Goal: Task Accomplishment & Management: Use online tool/utility

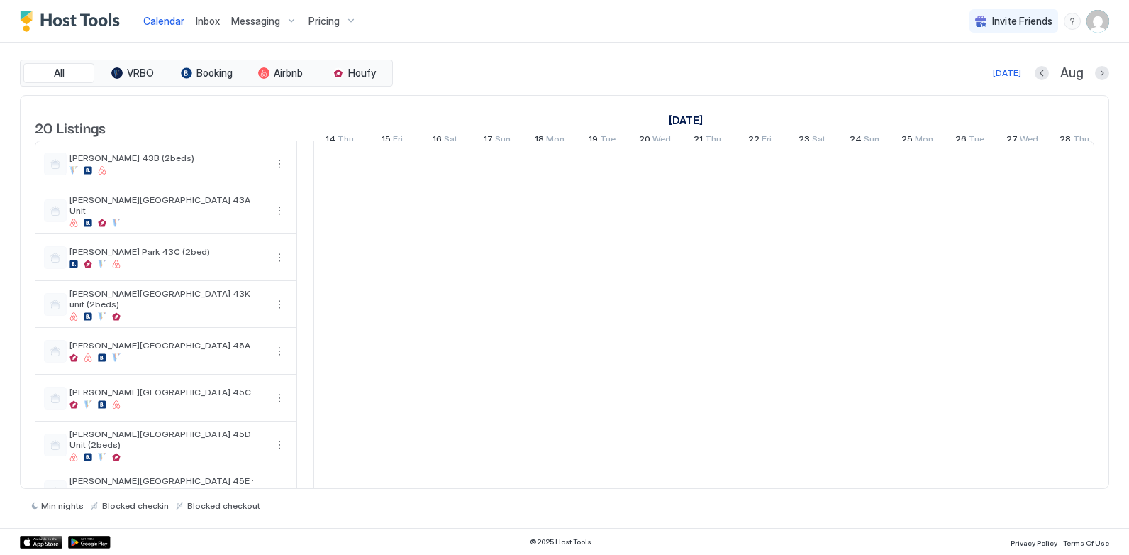
scroll to position [0, 788]
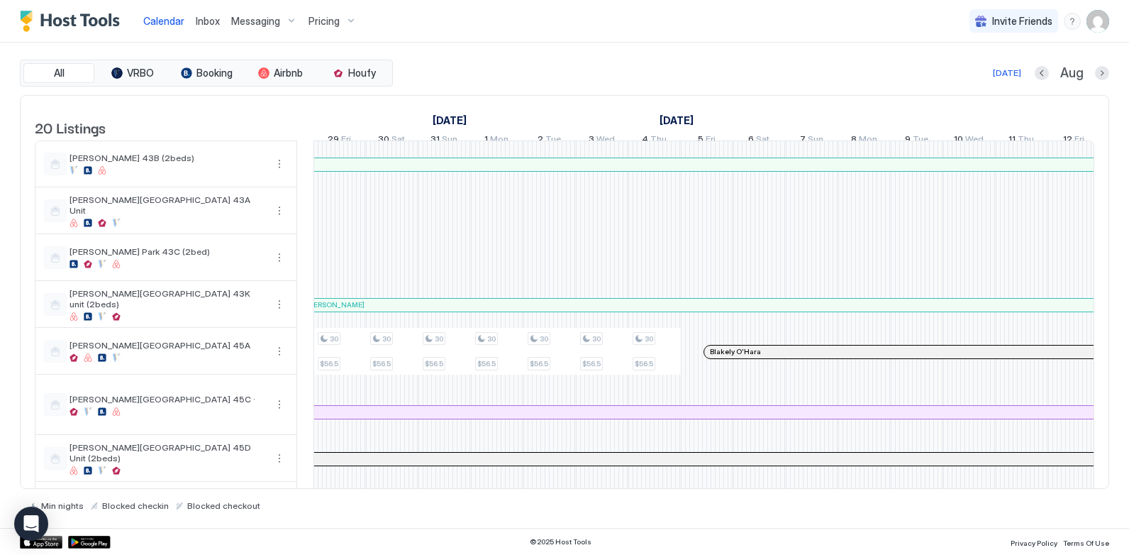
click at [762, 44] on div "All VRBO Booking Airbnb Houfy [DATE] [DATE] Listings [DATE] [DATE] [DATE] 14 Th…" at bounding box center [565, 285] width 1090 height 485
click at [1097, 26] on img "User profile" at bounding box center [1098, 21] width 23 height 23
click at [761, 25] on div at bounding box center [564, 277] width 1129 height 555
click at [1070, 24] on div "menu" at bounding box center [1072, 21] width 17 height 17
click at [772, 29] on div at bounding box center [564, 277] width 1129 height 555
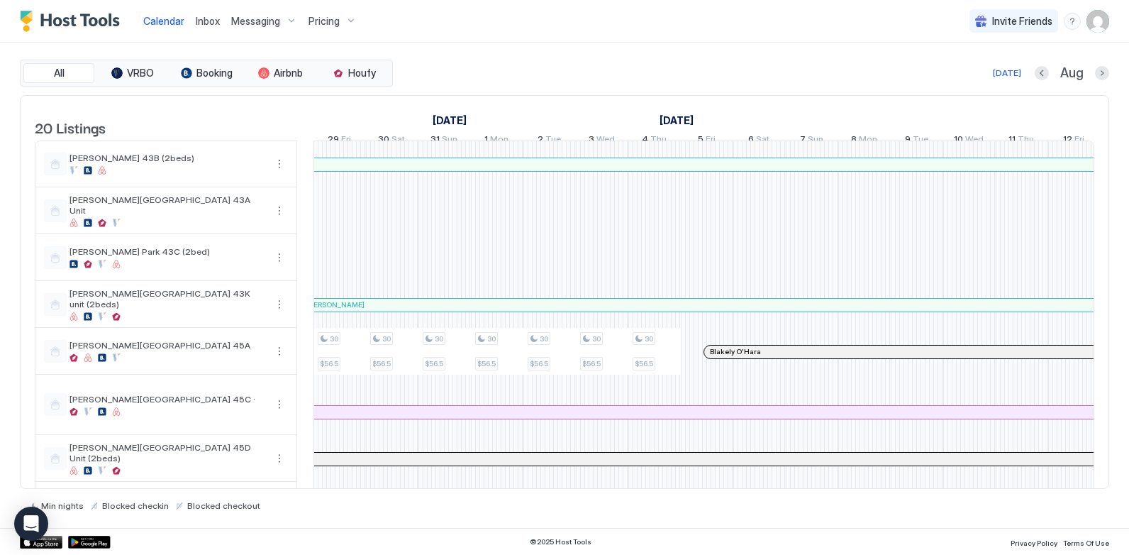
click at [347, 25] on div "Pricing" at bounding box center [333, 21] width 60 height 24
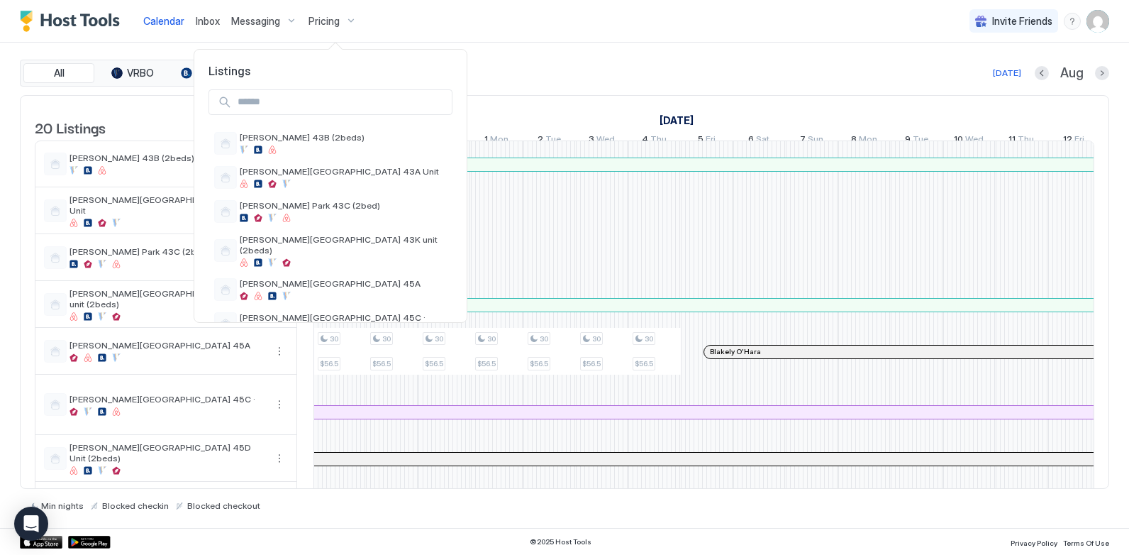
click at [389, 9] on div at bounding box center [564, 277] width 1129 height 555
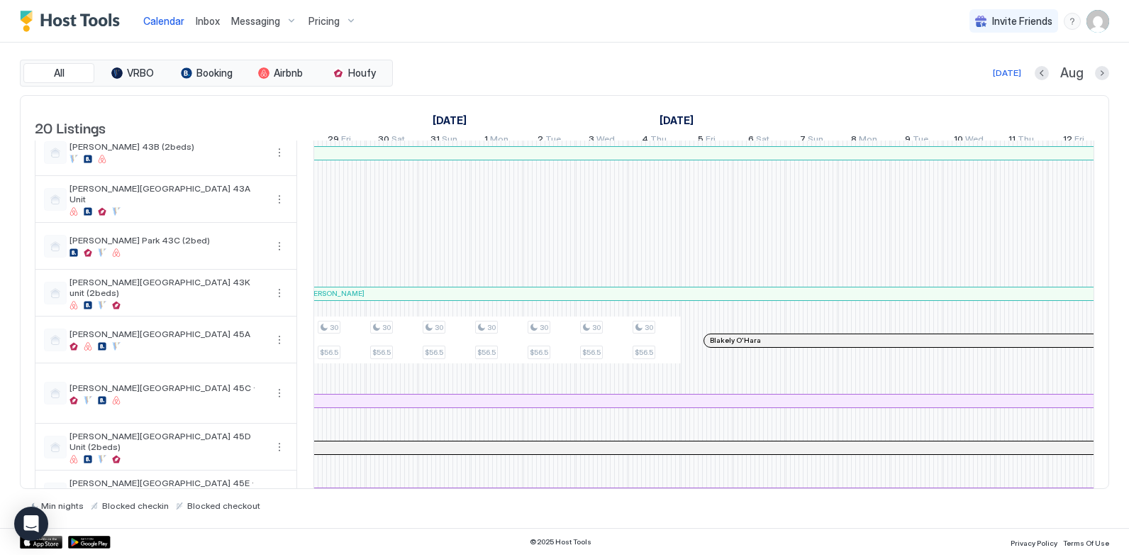
scroll to position [0, 0]
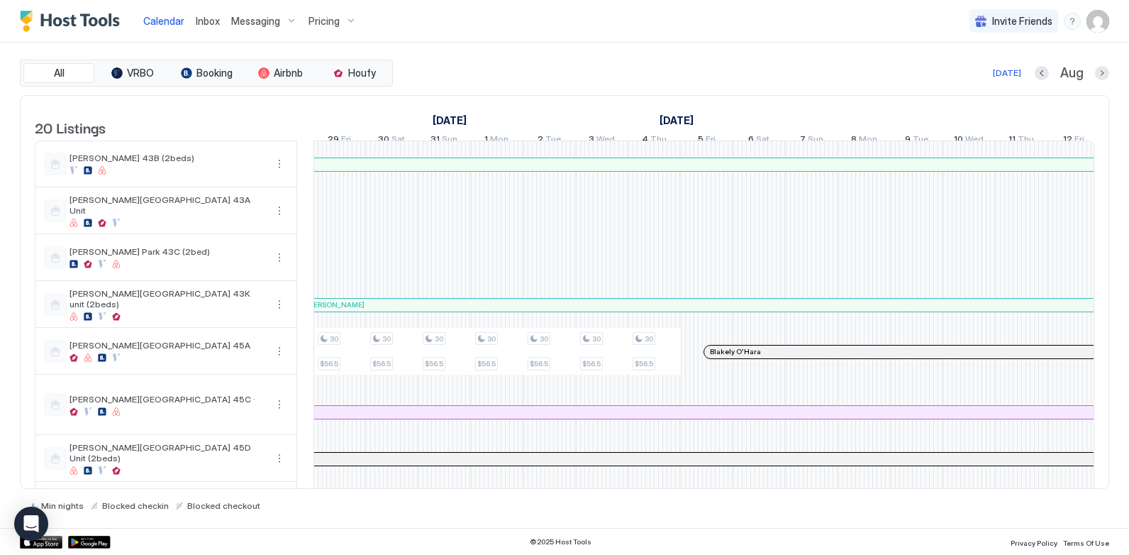
click at [1098, 20] on img "User profile" at bounding box center [1098, 21] width 23 height 23
click at [973, 84] on span "Settings" at bounding box center [970, 79] width 38 height 13
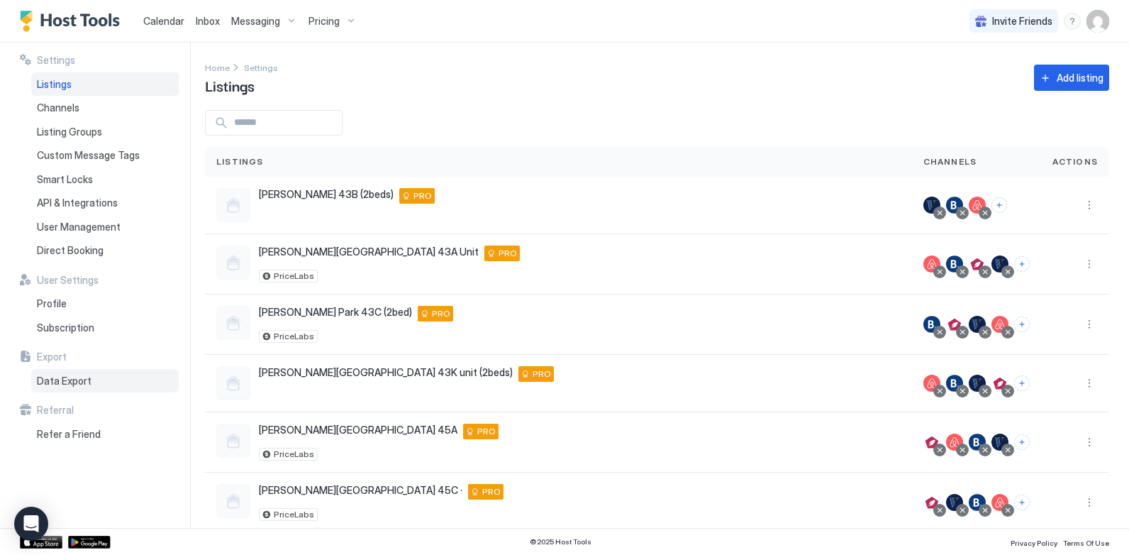
click at [74, 381] on span "Data Export" at bounding box center [64, 381] width 55 height 13
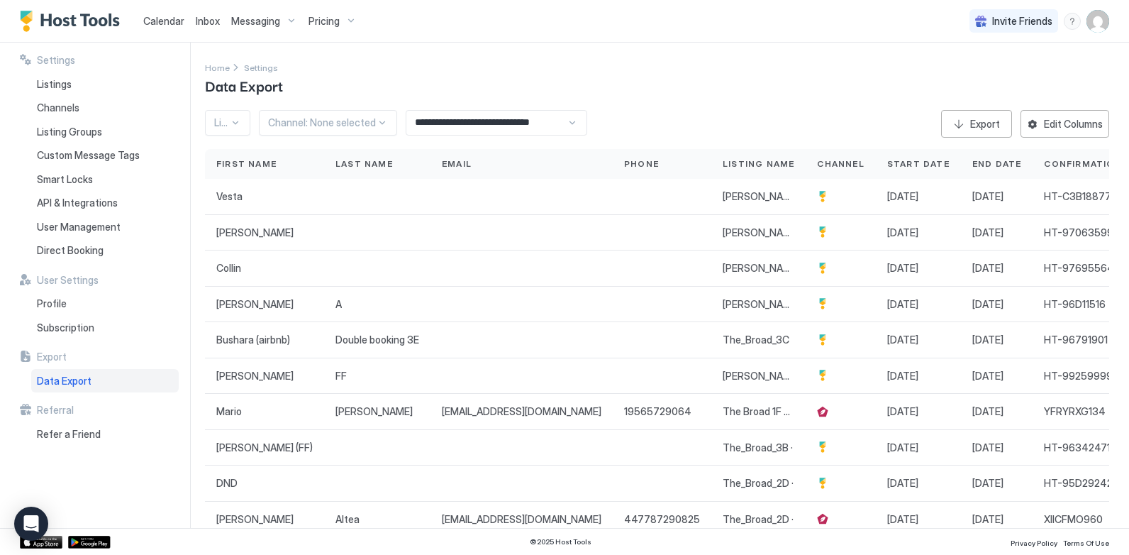
click at [537, 118] on input "**********" at bounding box center [486, 123] width 160 height 24
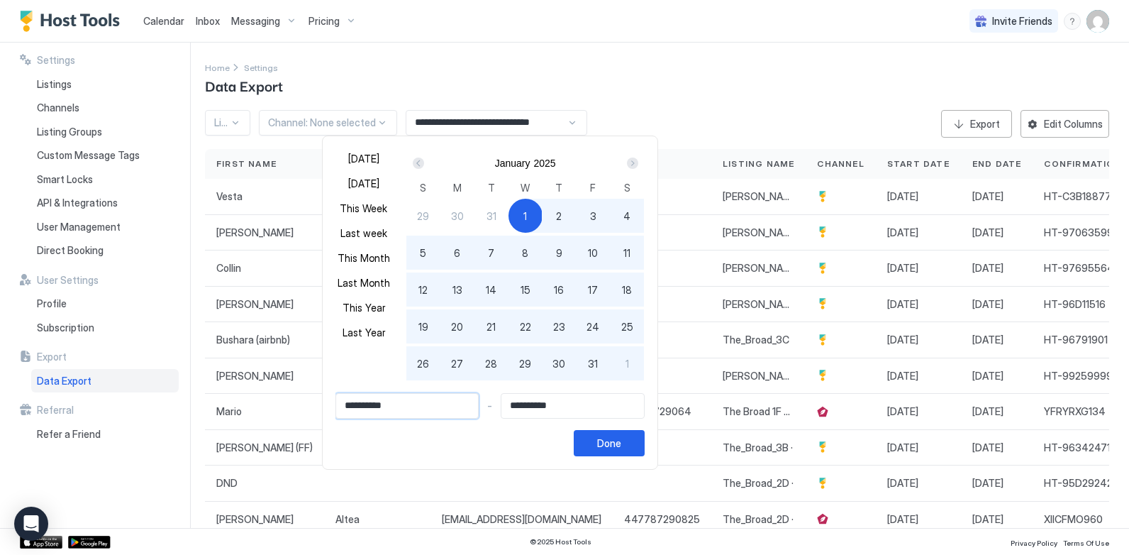
click at [402, 404] on input "**********" at bounding box center [407, 406] width 143 height 24
click at [633, 162] on div "Next" at bounding box center [632, 162] width 11 height 11
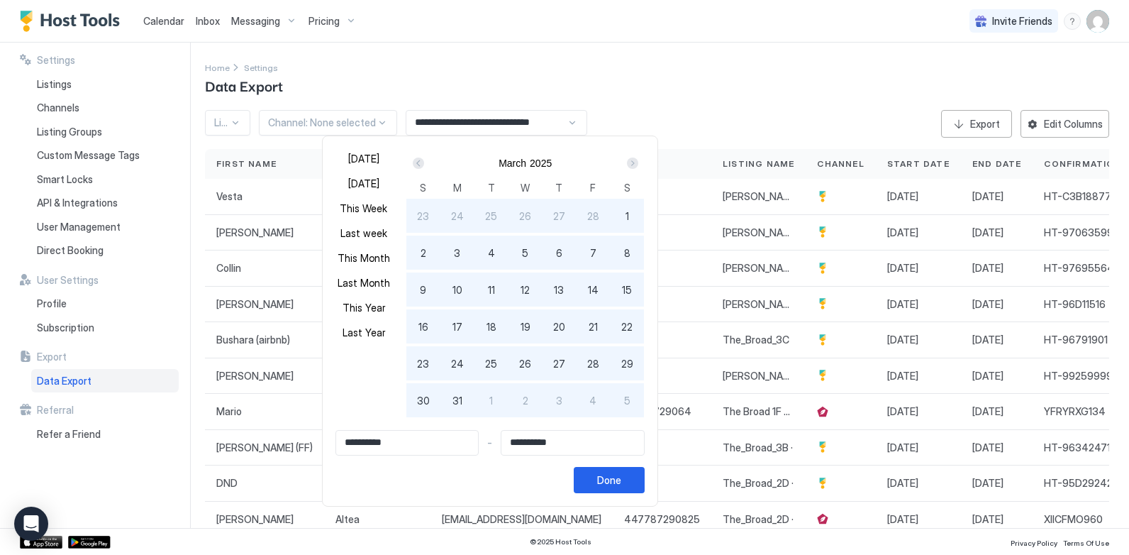
click at [633, 162] on div "Next" at bounding box center [632, 162] width 11 height 11
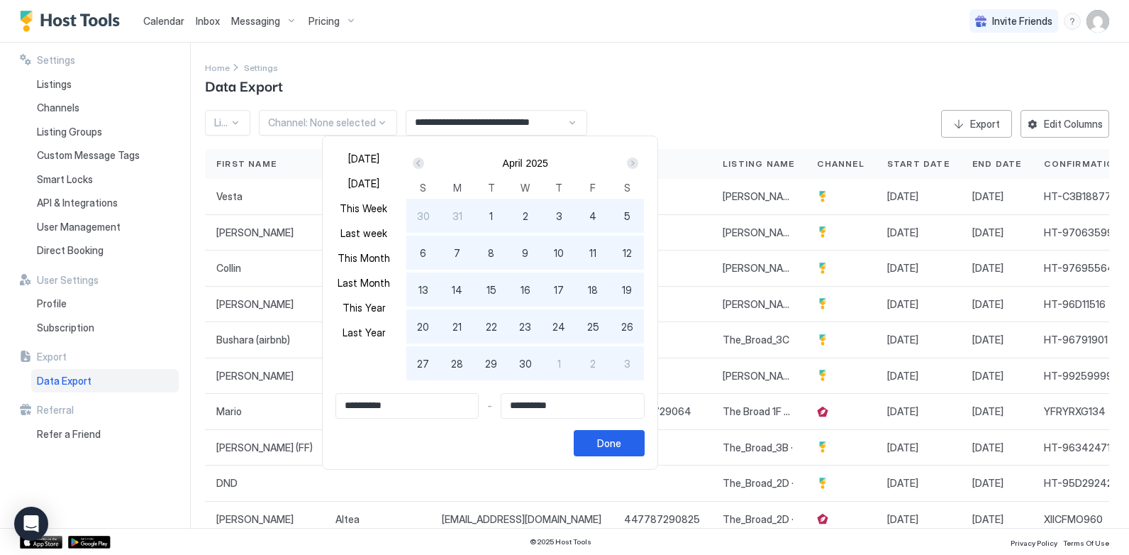
click at [633, 162] on div "Next" at bounding box center [632, 162] width 11 height 11
click at [417, 212] on div "1" at bounding box center [423, 216] width 34 height 34
type input "**********"
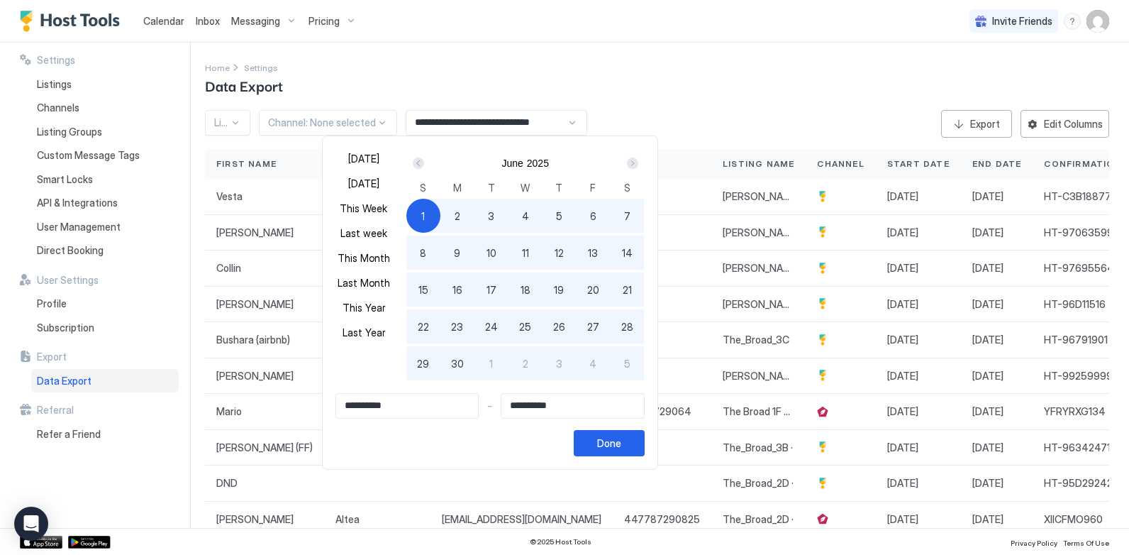
click at [634, 165] on div "Next" at bounding box center [632, 162] width 11 height 11
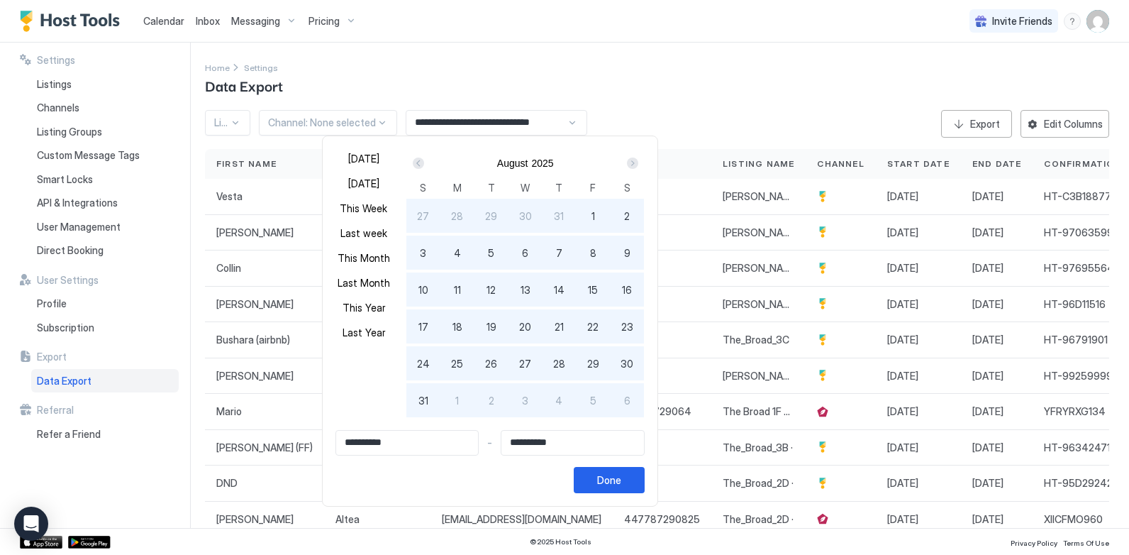
click at [423, 401] on span "31" at bounding box center [424, 400] width 10 height 15
type input "**********"
click at [615, 480] on div "Done" at bounding box center [609, 479] width 24 height 15
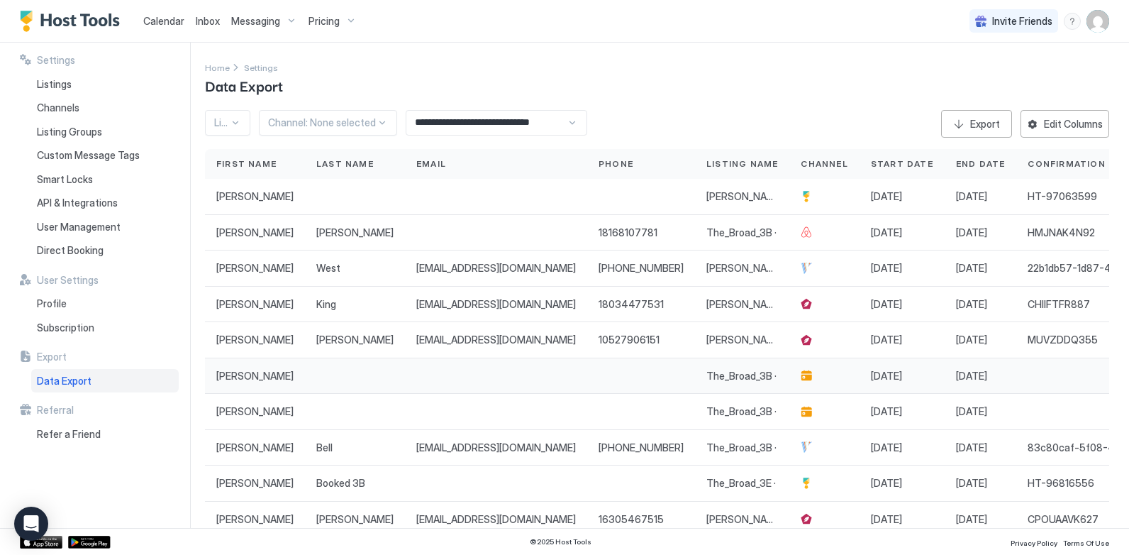
scroll to position [71, 0]
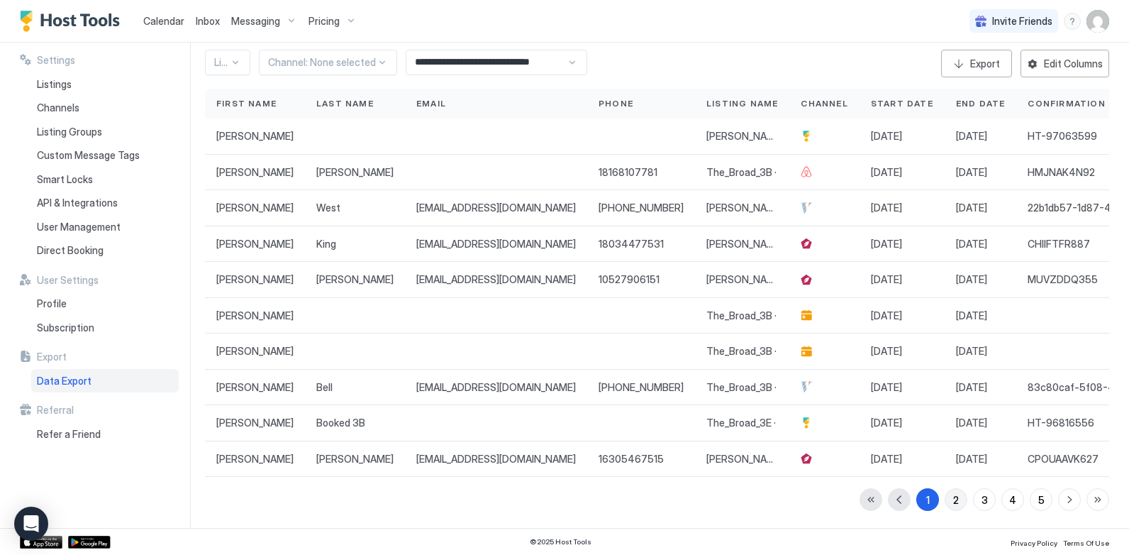
click at [953, 501] on div "2" at bounding box center [956, 499] width 6 height 15
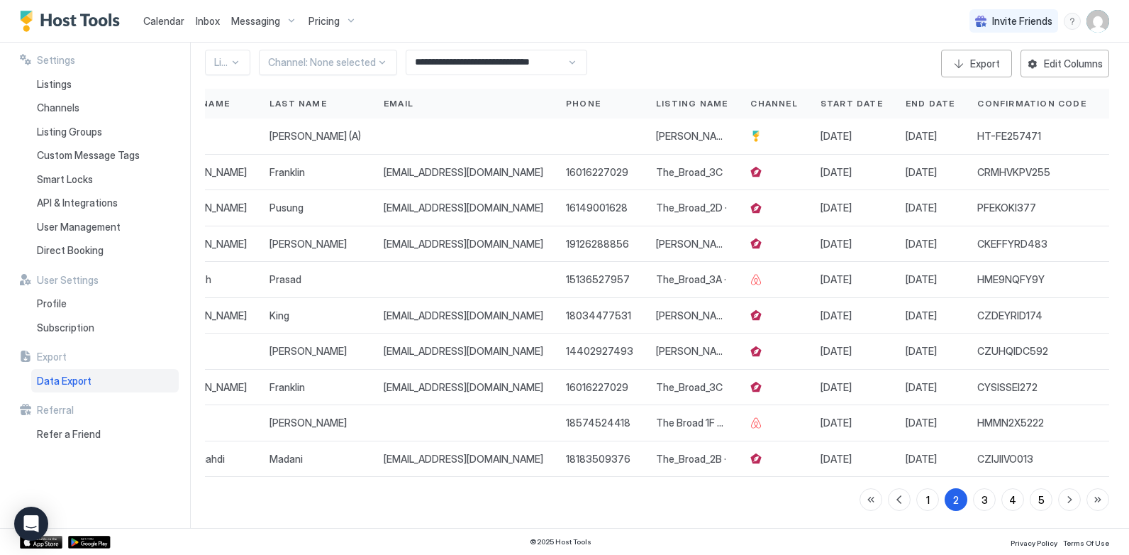
scroll to position [0, 0]
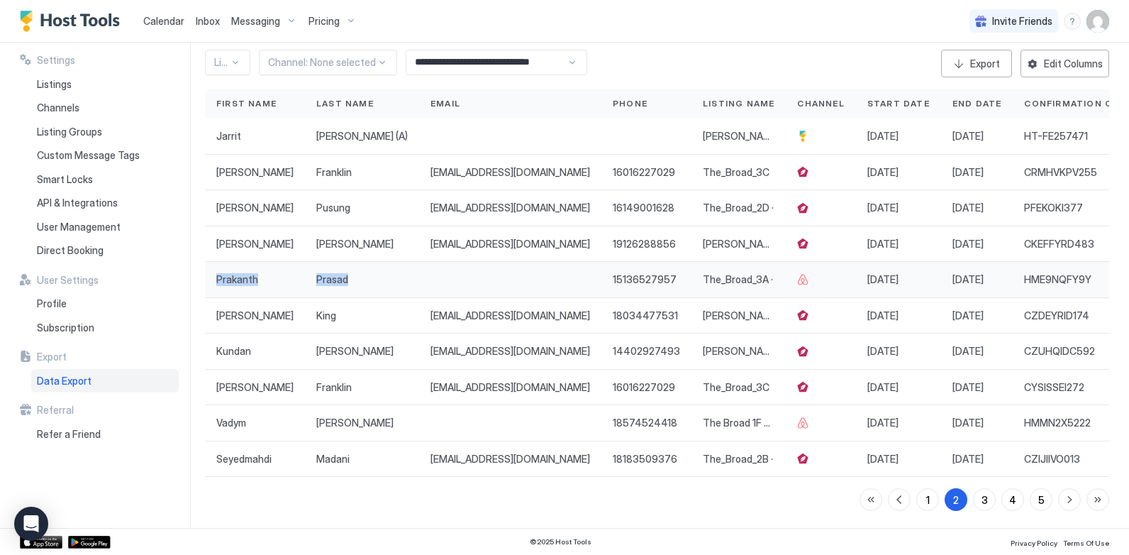
drag, startPoint x: 209, startPoint y: 260, endPoint x: 347, endPoint y: 273, distance: 138.9
click at [347, 273] on div "Prakanth Prasad 15136527957 The_Broad_3A · [DATE] [DATE] HME9NQFY9Y 2 0 0 0 221…" at bounding box center [891, 280] width 1373 height 36
copy div "Prakanth Prasad"
click at [773, 273] on span "The_Broad_3A ·" at bounding box center [738, 279] width 70 height 13
click at [775, 97] on span "Listing Name" at bounding box center [739, 103] width 72 height 13
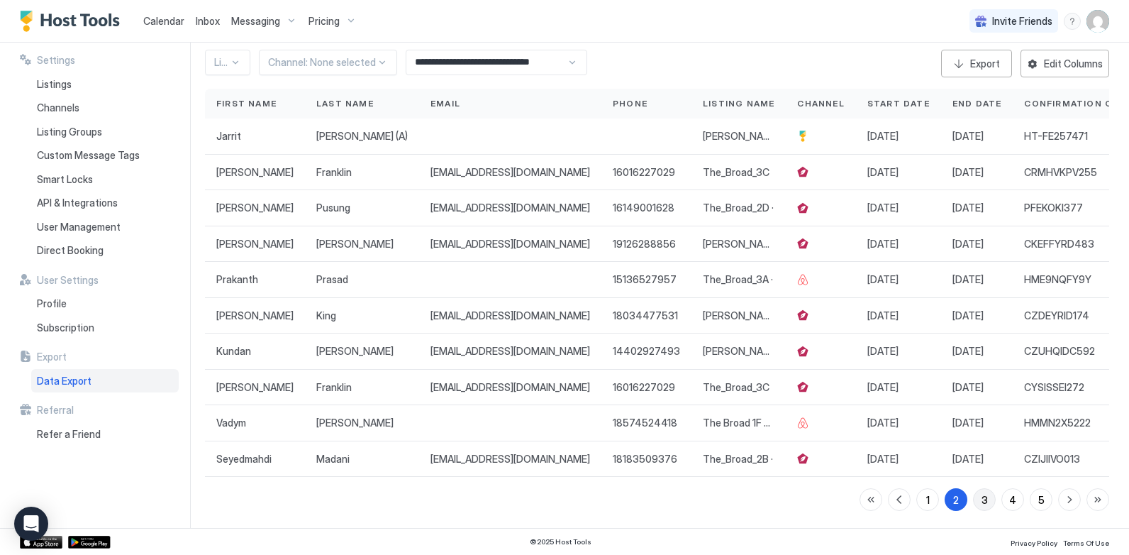
click at [982, 499] on div "3" at bounding box center [985, 499] width 6 height 15
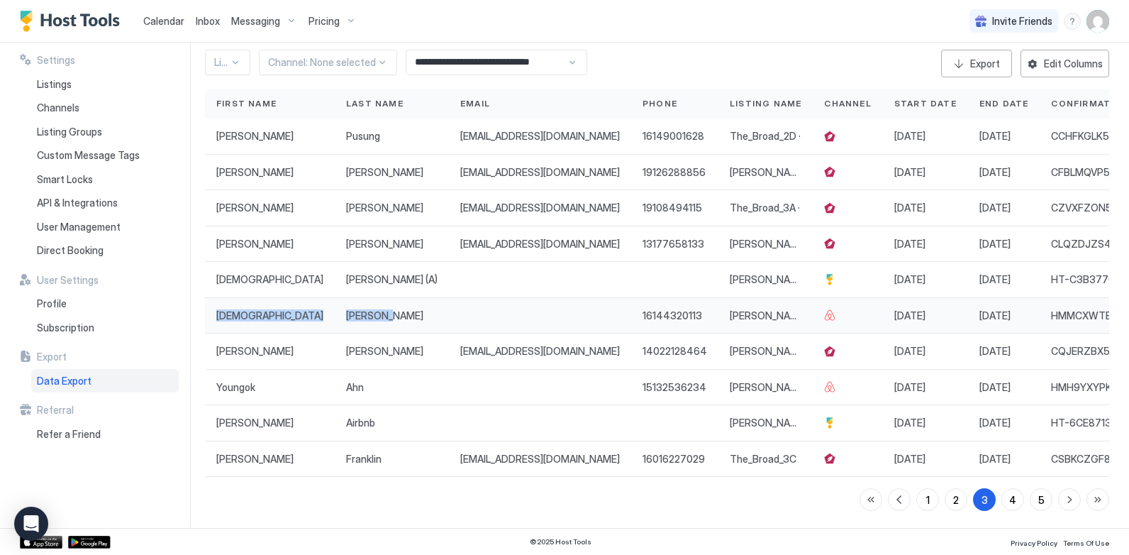
drag, startPoint x: 216, startPoint y: 304, endPoint x: 365, endPoint y: 311, distance: 149.8
click at [365, 311] on div "[PERSON_NAME] 16144320113 [PERSON_NAME][GEOGRAPHIC_DATA] 45H (2beds) [DATE] [DA…" at bounding box center [905, 315] width 1400 height 36
copy div "[PERSON_NAME]"
drag, startPoint x: 215, startPoint y: 377, endPoint x: 323, endPoint y: 377, distance: 107.8
click at [323, 377] on div "[PERSON_NAME] 15132536234 [PERSON_NAME][STREET_ADDRESS] · [DATE] [DATE] HMH9YXY…" at bounding box center [905, 387] width 1400 height 36
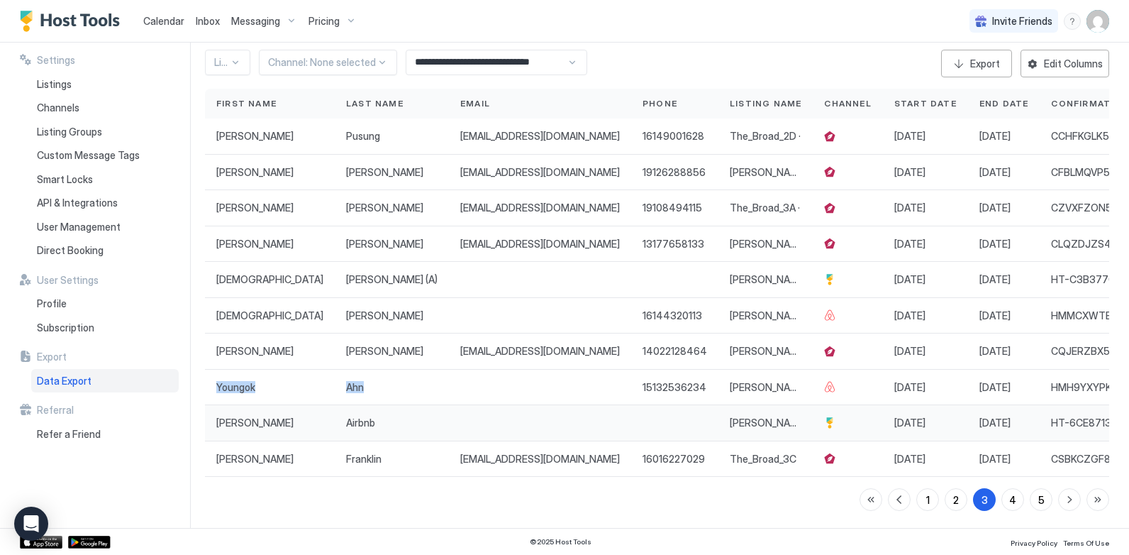
copy div "[PERSON_NAME]"
click at [1009, 494] on div "4" at bounding box center [1012, 499] width 7 height 15
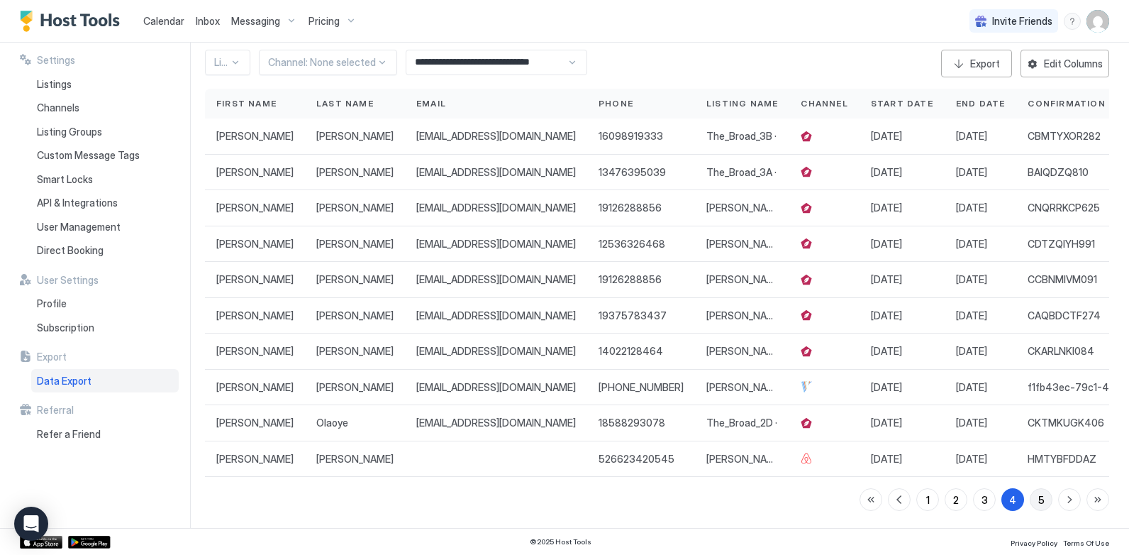
click at [1039, 497] on div "5" at bounding box center [1042, 499] width 6 height 15
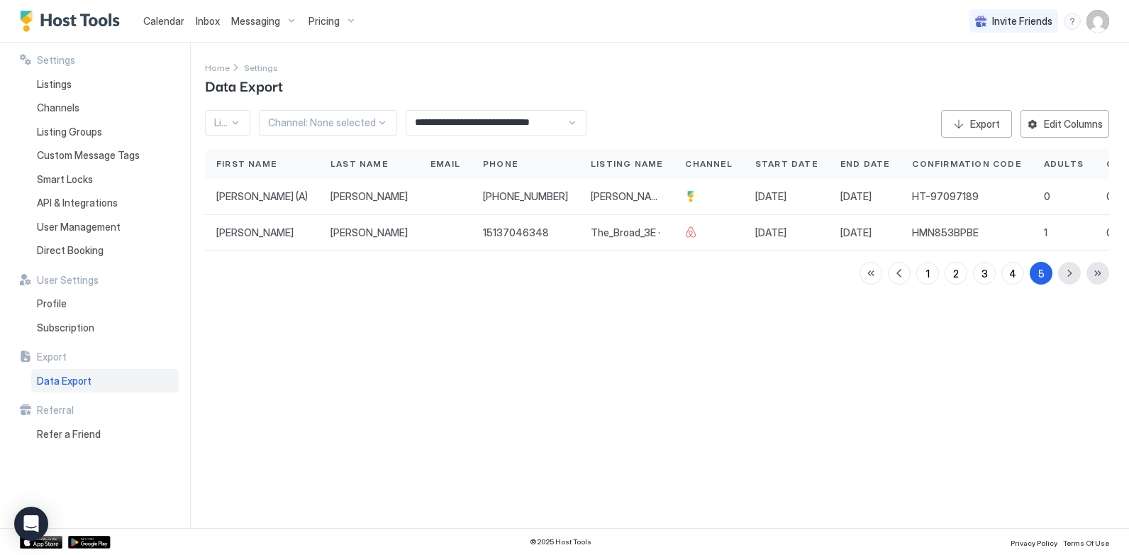
click at [625, 64] on div "Home Settings Data Export" at bounding box center [657, 78] width 904 height 36
click at [367, 123] on div at bounding box center [322, 122] width 108 height 13
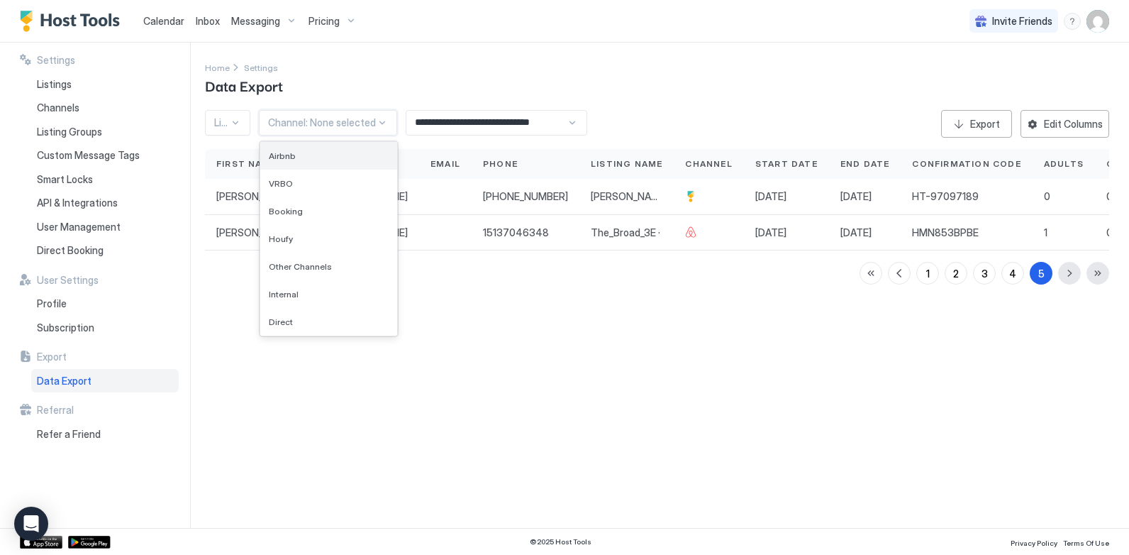
click at [308, 154] on div "Airbnb" at bounding box center [329, 155] width 120 height 11
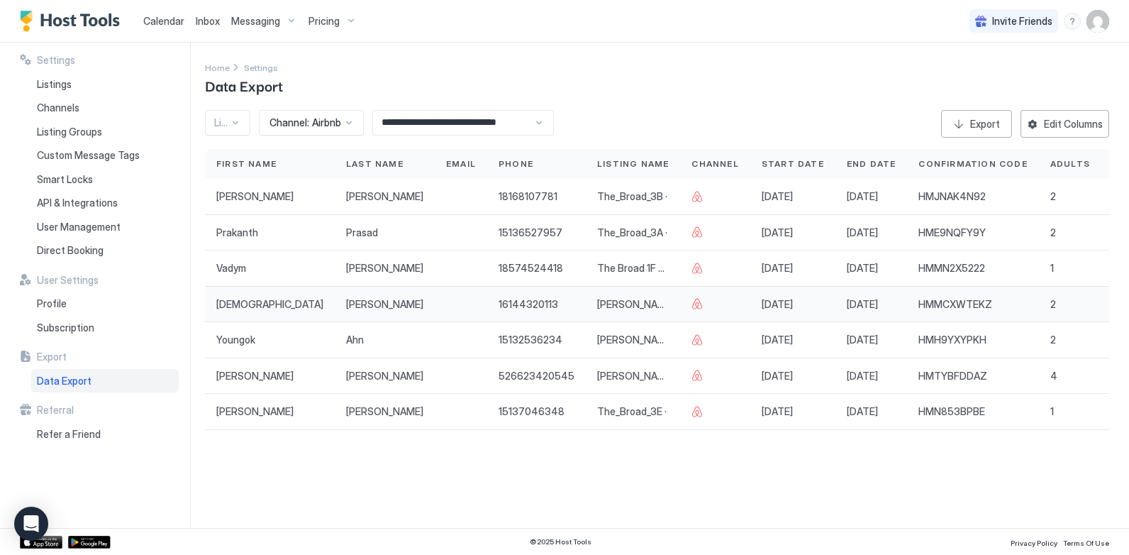
click at [597, 303] on span "[PERSON_NAME] Park 45H (2beds)" at bounding box center [633, 304] width 72 height 13
click at [348, 120] on div at bounding box center [348, 122] width 11 height 11
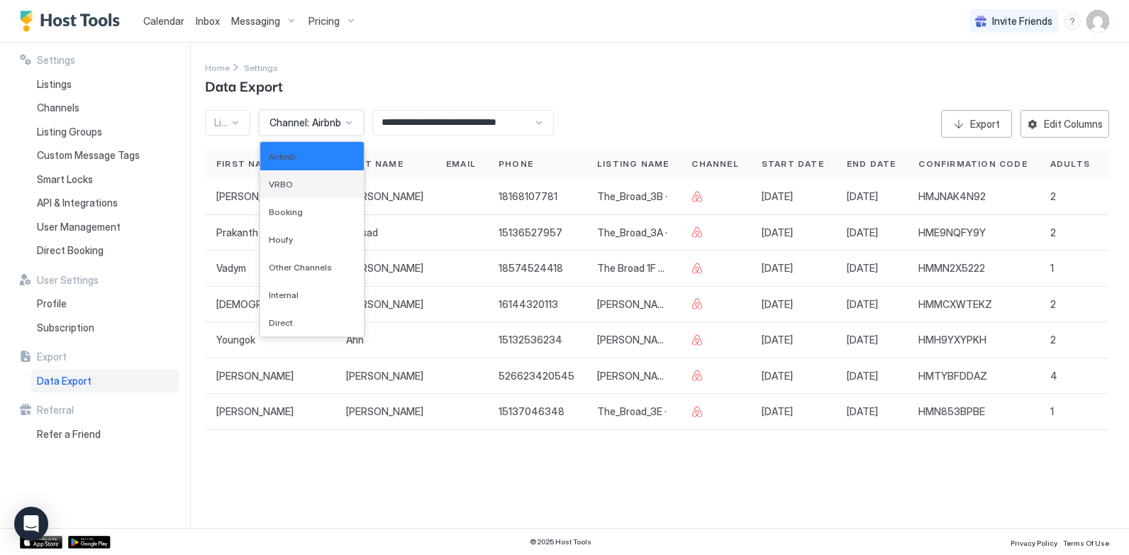
click at [306, 178] on div "VRBO" at bounding box center [312, 184] width 104 height 28
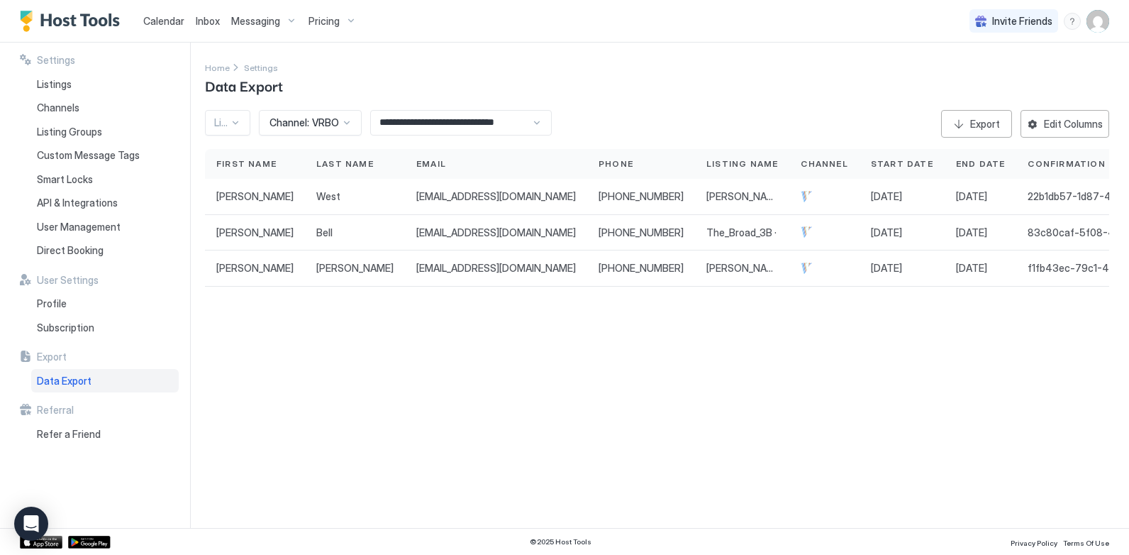
click at [341, 123] on div at bounding box center [304, 122] width 72 height 13
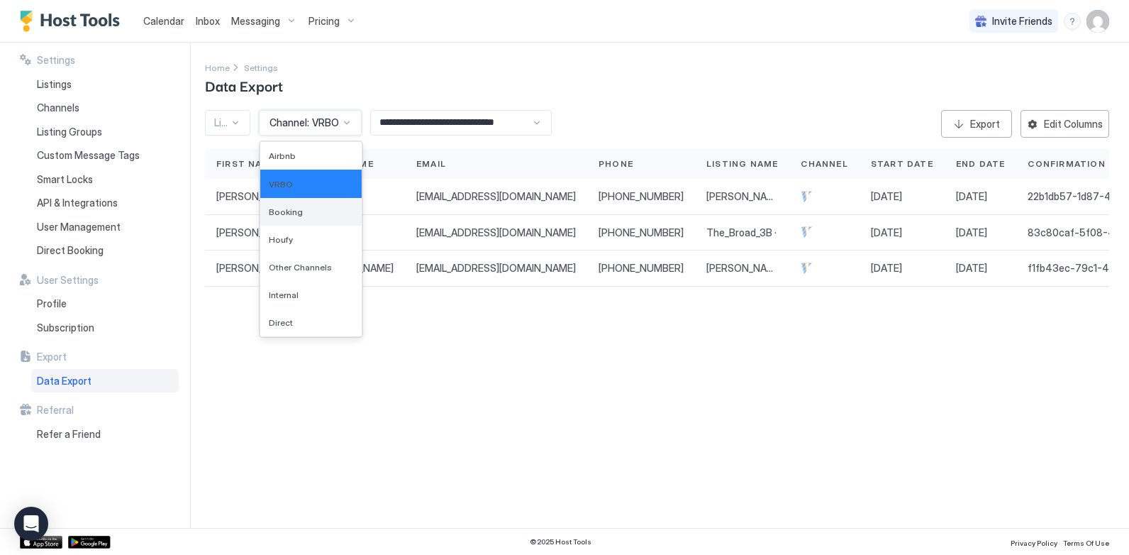
click at [329, 221] on div "Booking" at bounding box center [310, 212] width 101 height 28
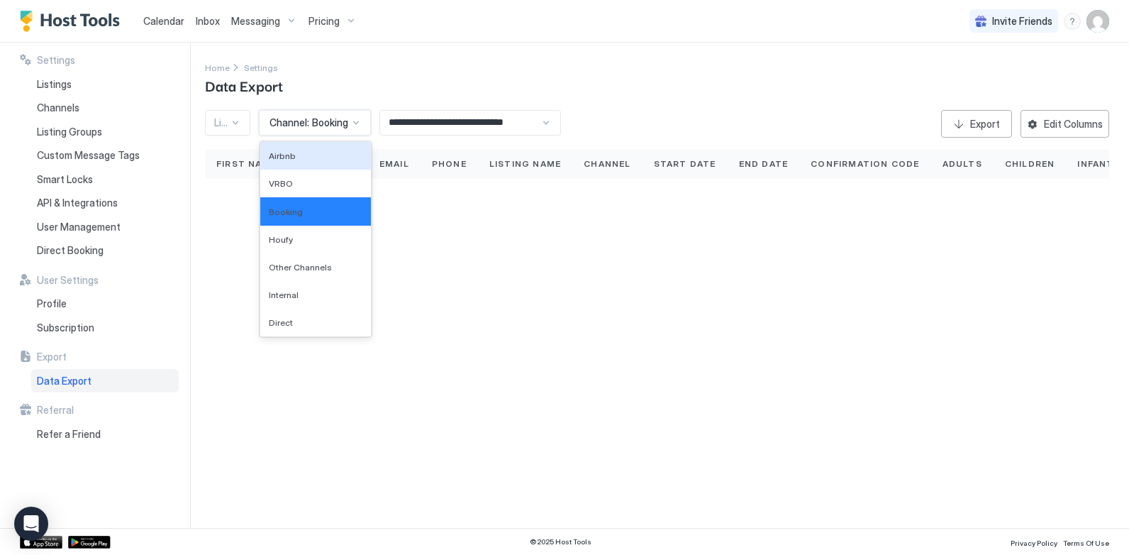
click at [322, 120] on span "Booking" at bounding box center [330, 122] width 36 height 13
click at [330, 153] on div "Airbnb" at bounding box center [316, 155] width 94 height 11
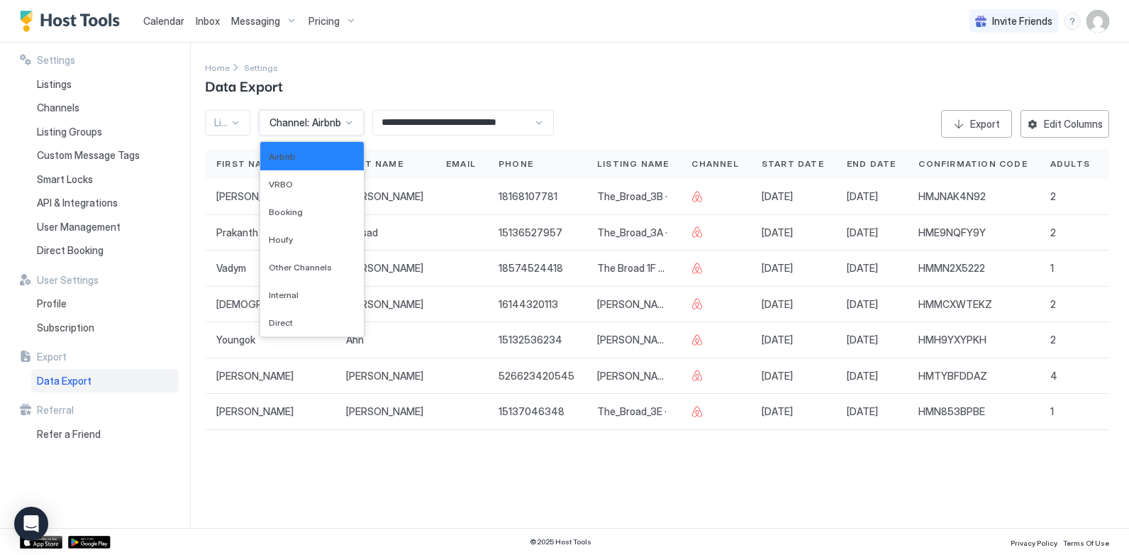
click at [349, 128] on div at bounding box center [349, 122] width 12 height 13
click at [311, 231] on div "Houfy" at bounding box center [312, 240] width 104 height 28
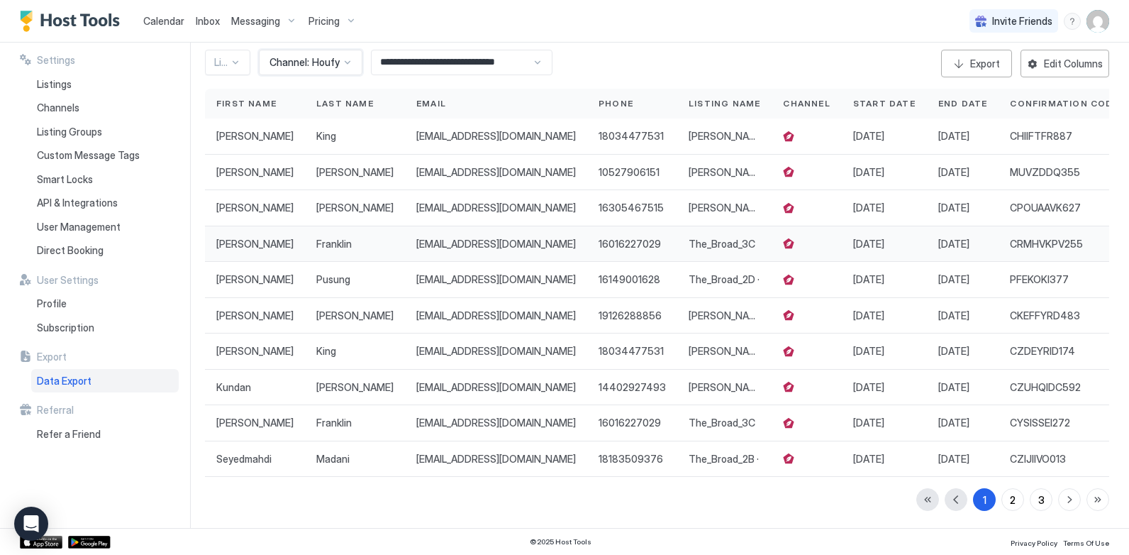
scroll to position [71, 0]
click at [1010, 505] on div "2" at bounding box center [1013, 499] width 6 height 15
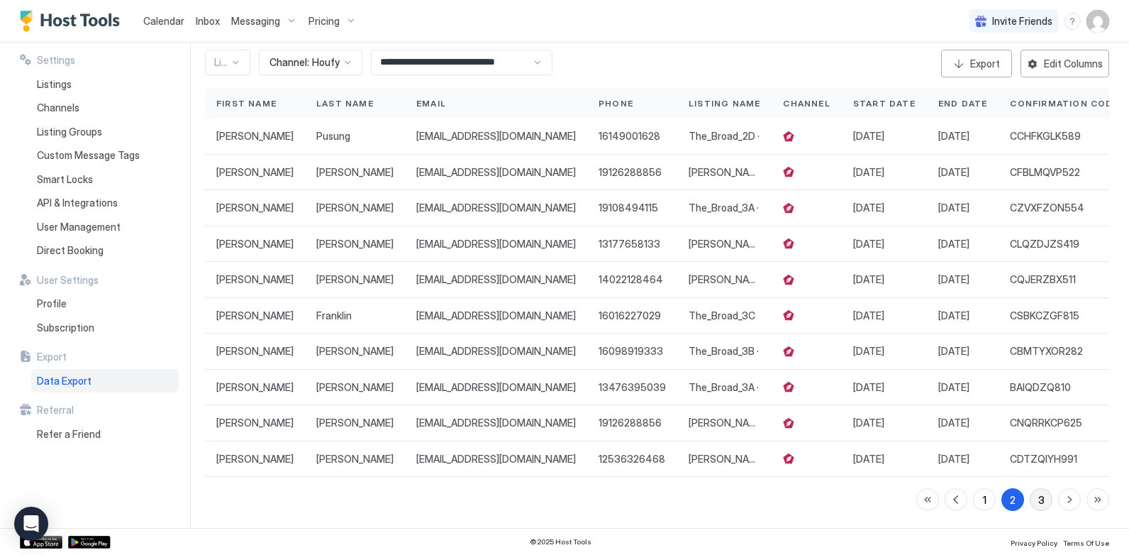
click at [1039, 499] on div "3" at bounding box center [1042, 499] width 6 height 15
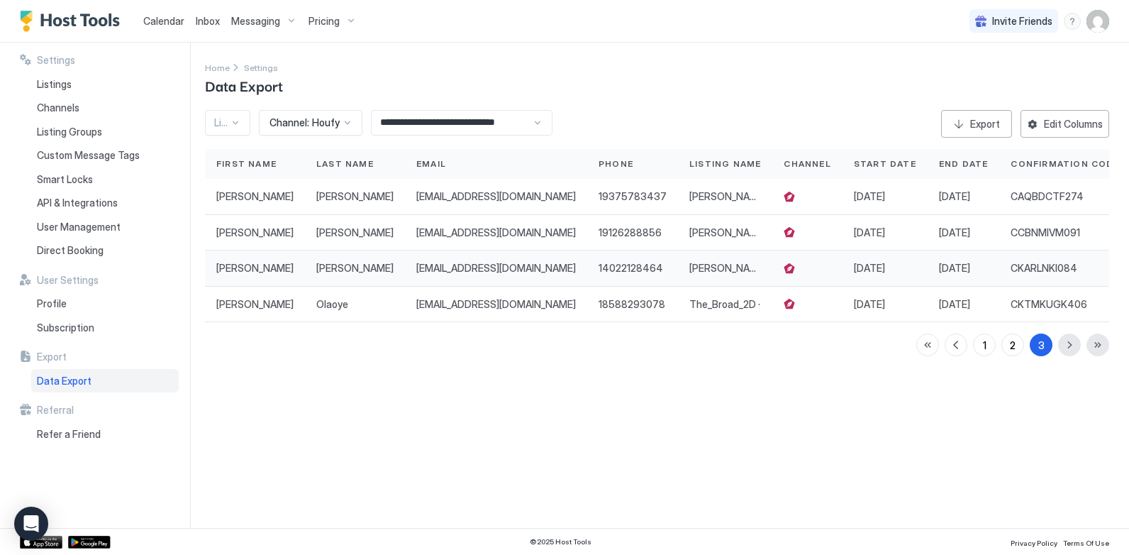
scroll to position [0, 0]
drag, startPoint x: 360, startPoint y: 402, endPoint x: 341, endPoint y: 410, distance: 20.7
click at [360, 404] on div "**********" at bounding box center [667, 285] width 924 height 485
click at [345, 409] on div "**********" at bounding box center [667, 285] width 924 height 485
click at [348, 116] on div at bounding box center [347, 122] width 12 height 13
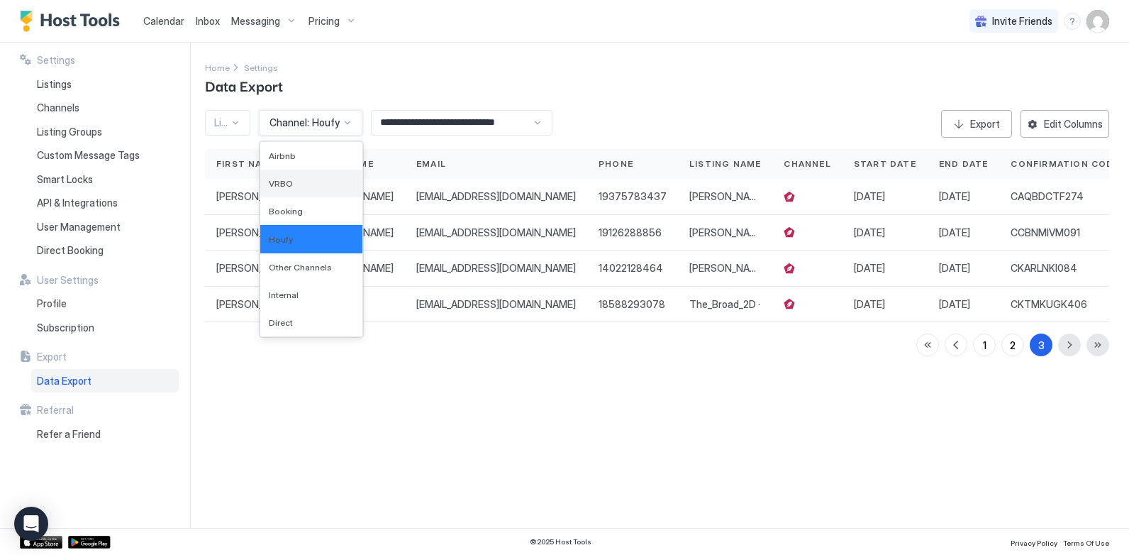
click at [312, 177] on div "VRBO" at bounding box center [311, 184] width 102 height 28
